Goal: Task Accomplishment & Management: Manage account settings

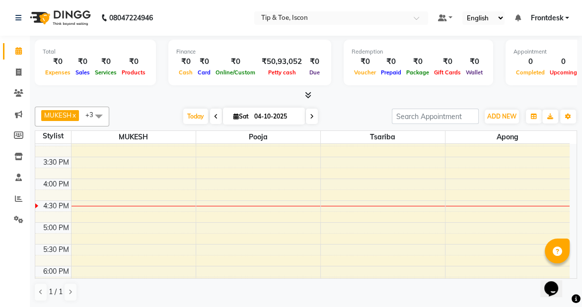
scroll to position [288, 0]
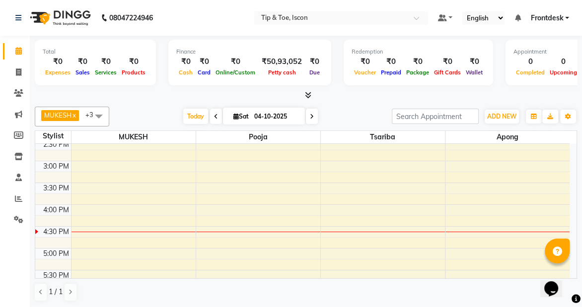
click at [480, 203] on div "8:00 AM 8:30 AM 9:00 AM 9:30 AM 10:00 AM 10:30 AM 11:00 AM 11:30 AM 12:00 PM 12…" at bounding box center [302, 140] width 534 height 568
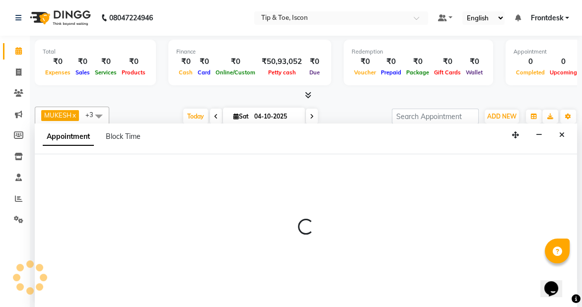
scroll to position [0, 0]
click at [70, 178] on div at bounding box center [306, 230] width 542 height 153
select select "42686"
select select "960"
select select "tentative"
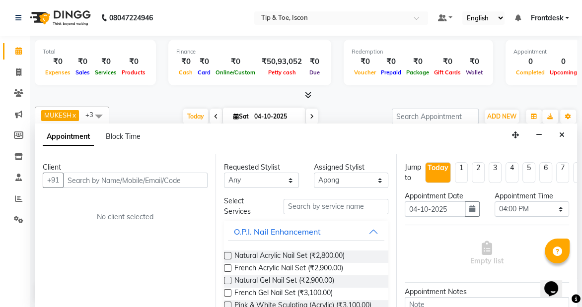
click at [105, 171] on div "Client" at bounding box center [125, 167] width 165 height 10
click at [102, 184] on input "text" at bounding box center [135, 180] width 144 height 15
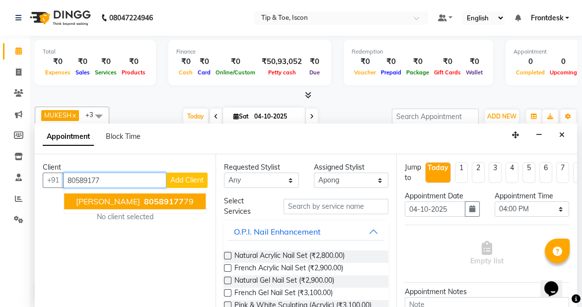
click at [144, 198] on span "80589177" at bounding box center [164, 202] width 40 height 10
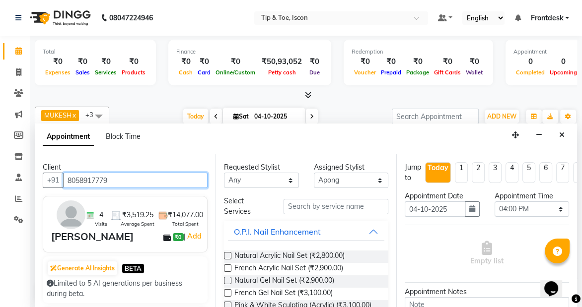
type input "8058917779"
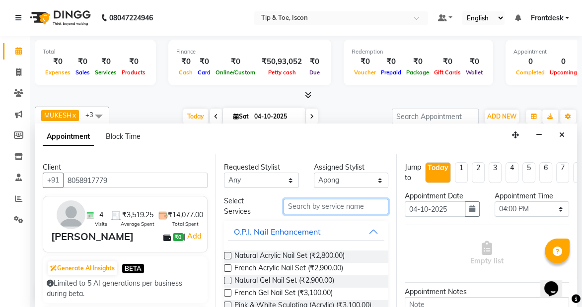
click at [327, 208] on input "text" at bounding box center [336, 206] width 105 height 15
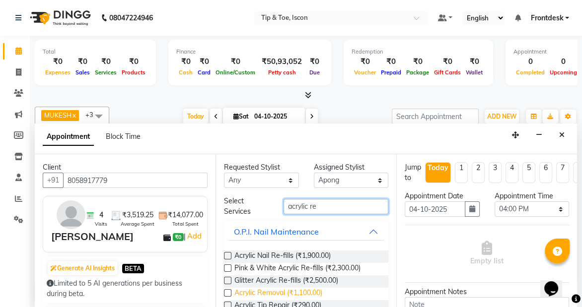
type input "acrylic re"
click at [290, 293] on span "Acrylic Removal (₹1,100.00)" at bounding box center [278, 294] width 88 height 12
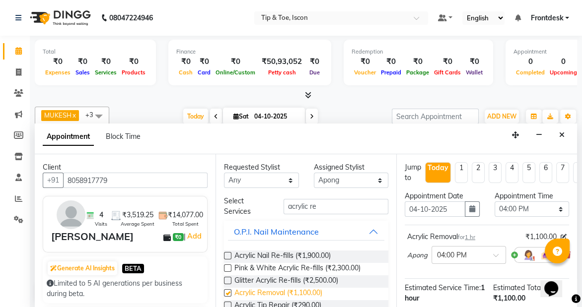
checkbox input "false"
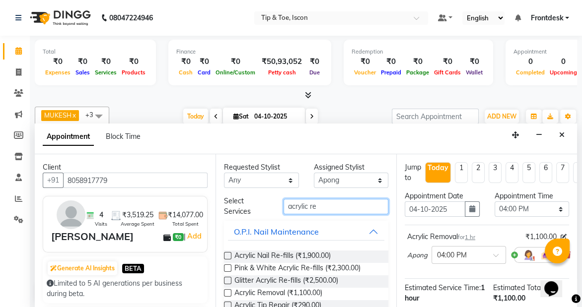
click at [318, 209] on input "acrylic re" at bounding box center [336, 206] width 105 height 15
type input "a"
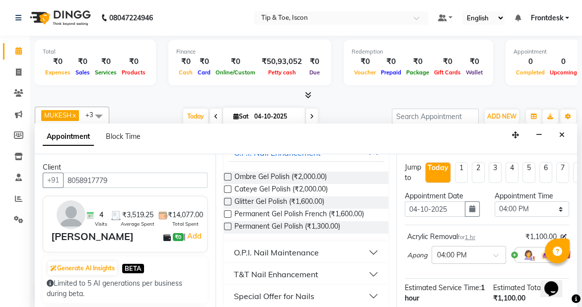
scroll to position [85, 0]
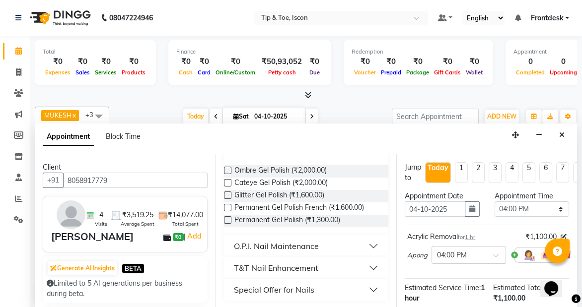
type input "gel polish"
click at [300, 268] on div "T&T Nail Enhancement" at bounding box center [276, 268] width 84 height 12
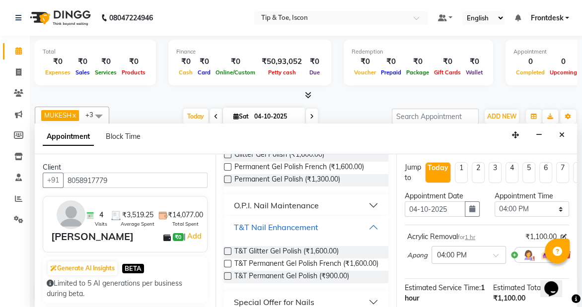
scroll to position [147, 0]
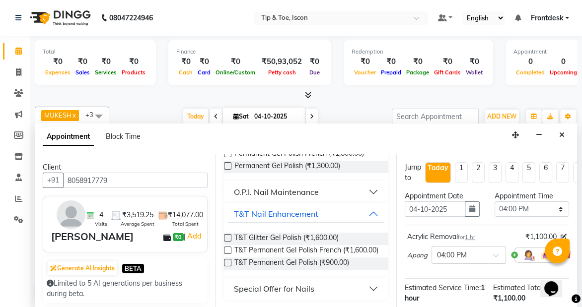
click at [228, 263] on label at bounding box center [227, 262] width 7 height 7
click at [228, 263] on input "checkbox" at bounding box center [227, 264] width 6 height 6
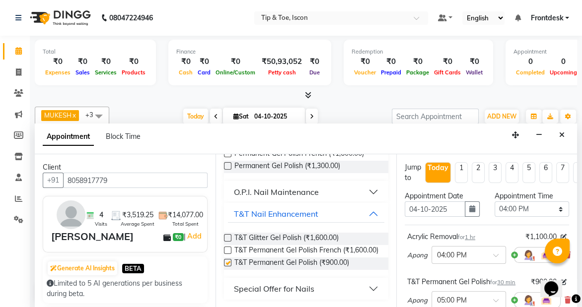
checkbox input "false"
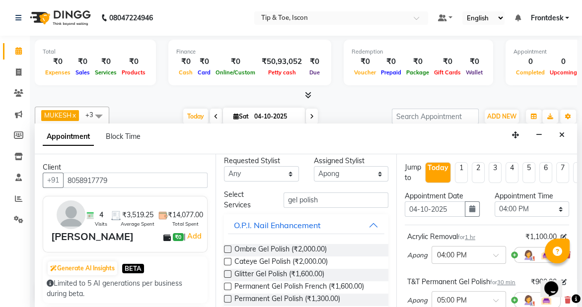
scroll to position [5, 0]
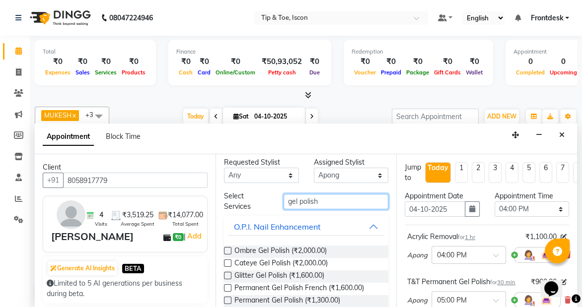
click at [342, 204] on input "gel polish" at bounding box center [336, 201] width 105 height 15
type input "g"
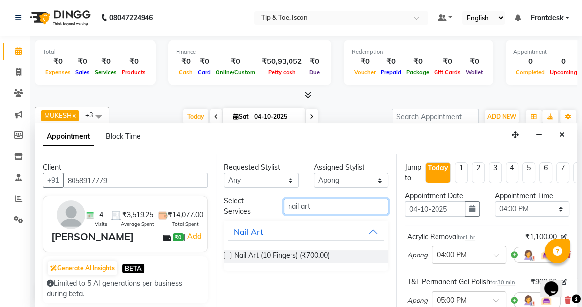
type input "nail art"
click at [338, 257] on div "Nail Art (10 Fingers) (₹700.00)" at bounding box center [306, 257] width 164 height 12
click at [229, 256] on label at bounding box center [227, 255] width 7 height 7
click at [229, 256] on input "checkbox" at bounding box center [227, 257] width 6 height 6
checkbox input "false"
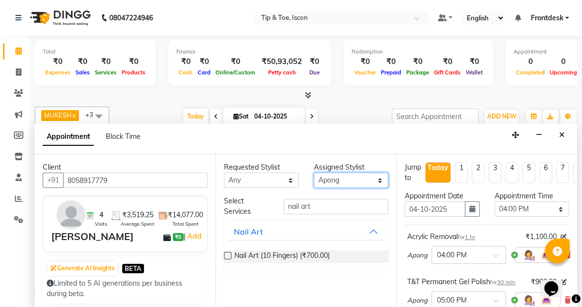
click at [345, 179] on select "Select Apong [PERSON_NAME] MUKESH Pooja [PERSON_NAME] Tsariba" at bounding box center [351, 180] width 75 height 15
select select "42682"
click at [314, 173] on select "Select Apong [PERSON_NAME] MUKESH Pooja [PERSON_NAME] Tsariba" at bounding box center [351, 180] width 75 height 15
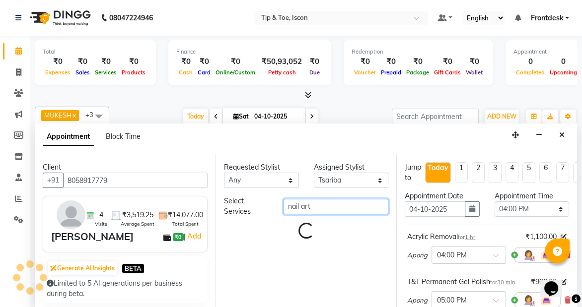
click at [323, 206] on input "nail art" at bounding box center [336, 206] width 105 height 15
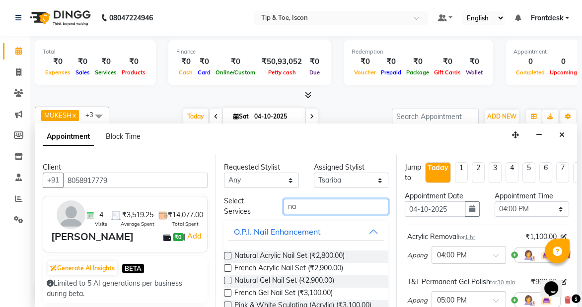
type input "n"
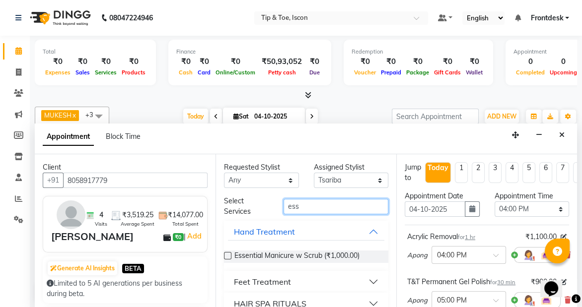
type input "ess"
click at [283, 284] on div "Feet Treatment" at bounding box center [262, 282] width 57 height 12
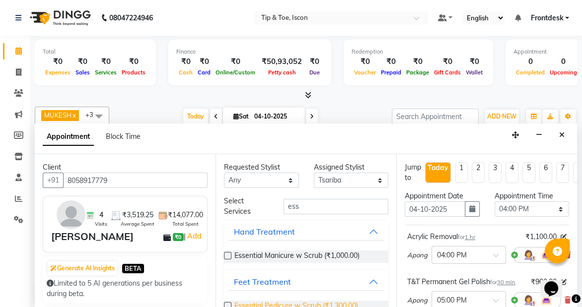
click at [257, 301] on span "Essential Pedicure w Scrub (₹1,300.00)" at bounding box center [296, 307] width 124 height 12
checkbox input "false"
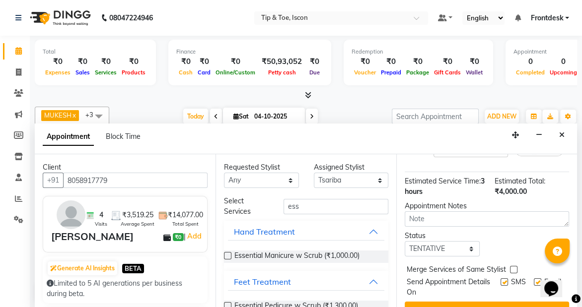
scroll to position [279, 0]
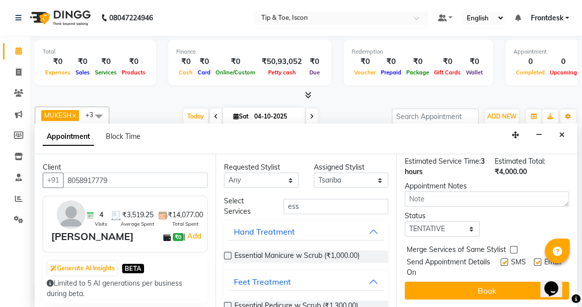
drag, startPoint x: 574, startPoint y: 180, endPoint x: 27, endPoint y: 8, distance: 573.4
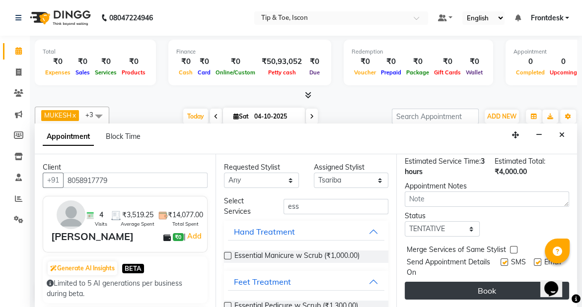
click at [483, 288] on button "Book" at bounding box center [487, 291] width 164 height 18
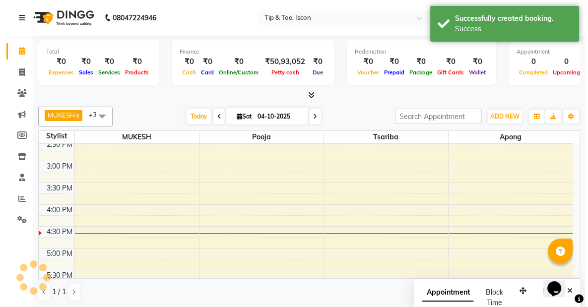
scroll to position [0, 0]
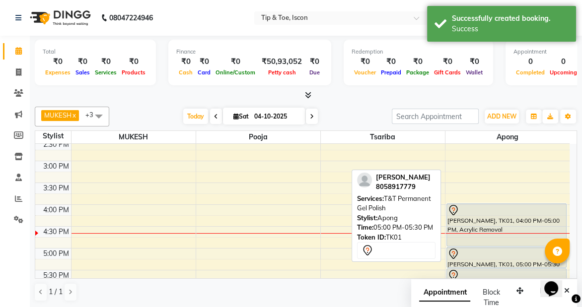
click at [504, 250] on div at bounding box center [506, 254] width 118 height 12
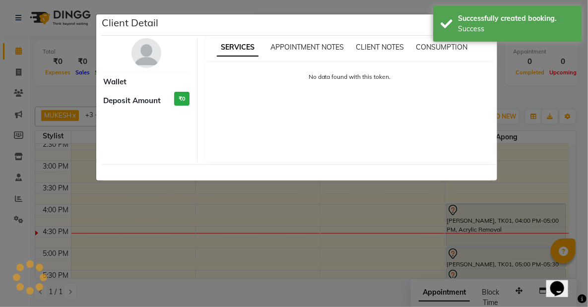
select select "7"
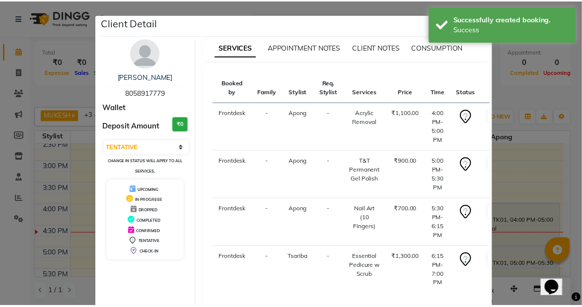
scroll to position [58, 0]
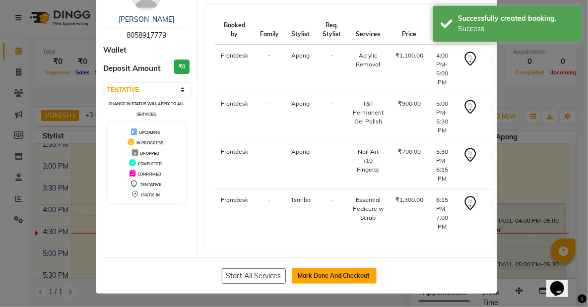
click at [320, 278] on button "Mark Done And Checkout" at bounding box center [334, 276] width 85 height 16
select select "service"
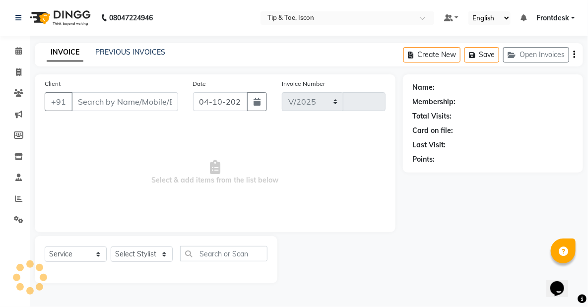
select select "5988"
type input "0605"
type input "8058917779"
select select "42686"
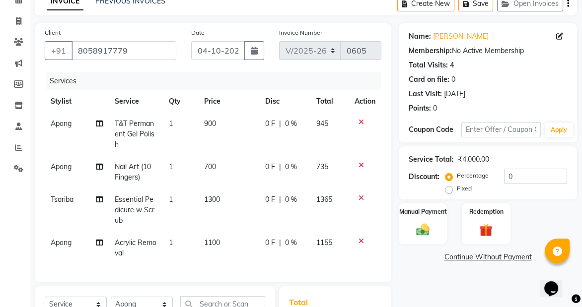
scroll to position [50, 0]
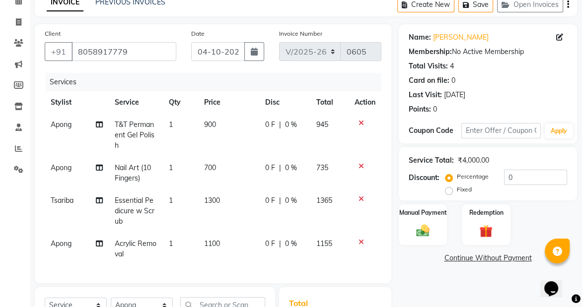
drag, startPoint x: 588, startPoint y: 83, endPoint x: 208, endPoint y: 167, distance: 389.0
click at [208, 167] on span "700" at bounding box center [210, 167] width 12 height 9
click at [250, 159] on td "700" at bounding box center [228, 173] width 61 height 33
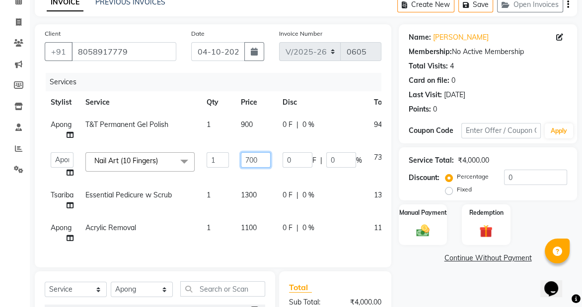
click at [248, 159] on input "700" at bounding box center [256, 159] width 30 height 15
type input "600"
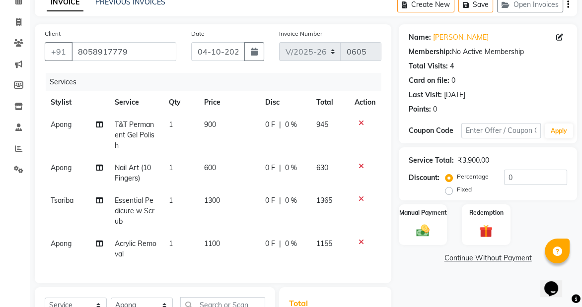
click at [449, 285] on div "Name: [PERSON_NAME] Membership: No Active Membership Total Visits: 4 Card on fi…" at bounding box center [492, 229] width 186 height 410
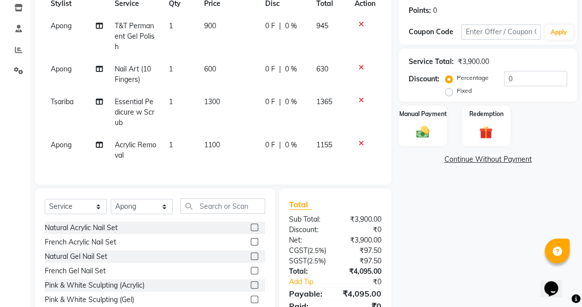
scroll to position [209, 0]
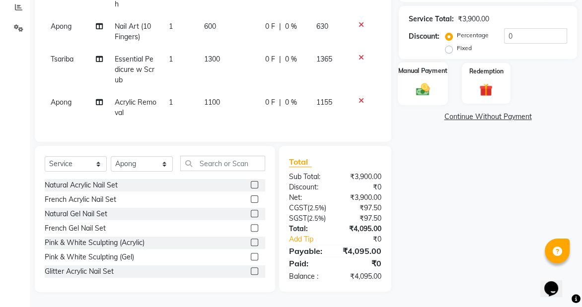
click at [431, 81] on img at bounding box center [423, 89] width 22 height 16
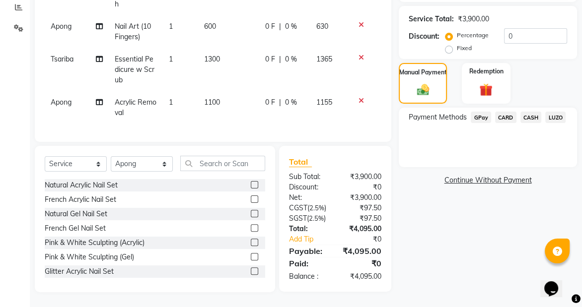
click at [527, 112] on span "CASH" at bounding box center [530, 117] width 21 height 11
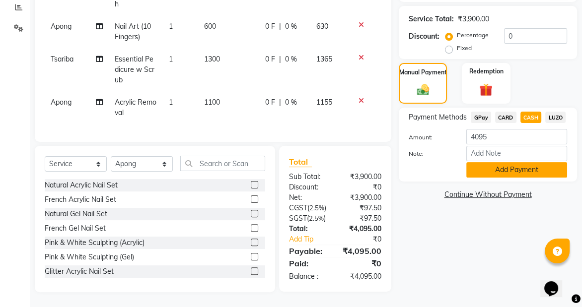
click at [493, 162] on button "Add Payment" at bounding box center [516, 169] width 101 height 15
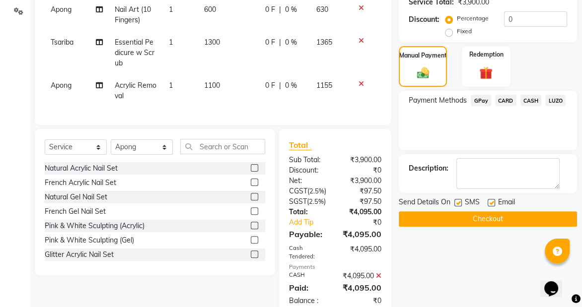
click at [482, 217] on button "Checkout" at bounding box center [488, 219] width 178 height 15
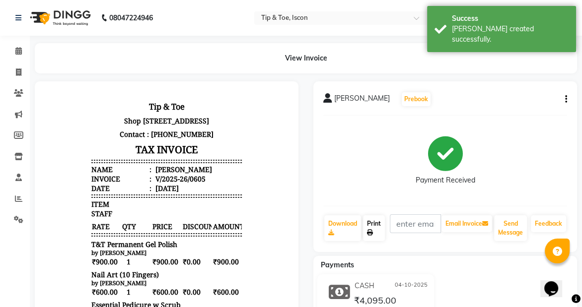
click at [378, 228] on link "Print" at bounding box center [374, 228] width 22 height 26
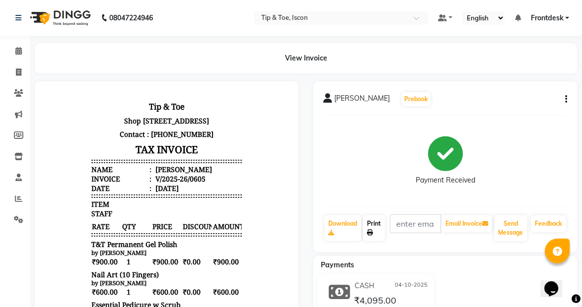
click at [377, 225] on link "Print" at bounding box center [374, 228] width 22 height 26
